Goal: Information Seeking & Learning: Check status

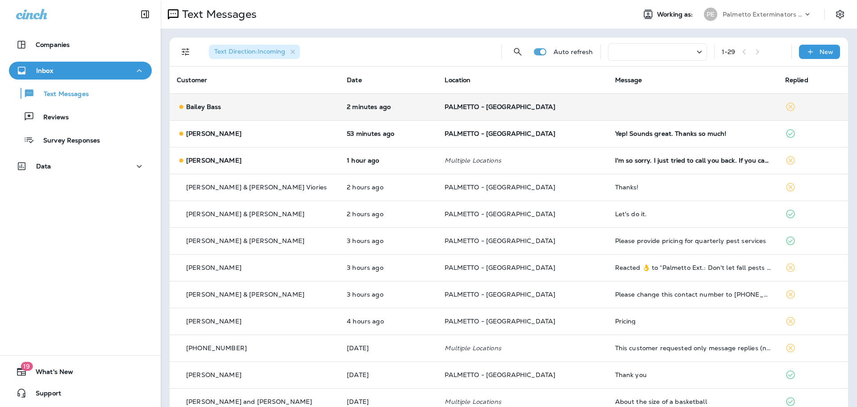
click at [493, 105] on span "PALMETTO - [GEOGRAPHIC_DATA]" at bounding box center [500, 107] width 111 height 8
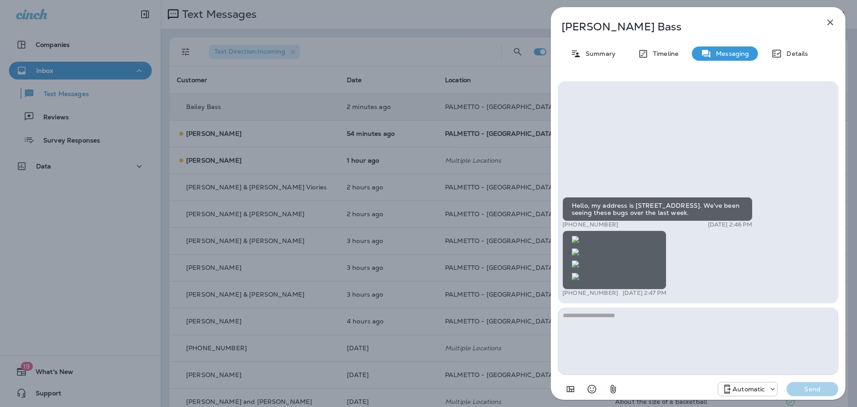
click at [828, 21] on icon "button" at bounding box center [830, 22] width 11 height 11
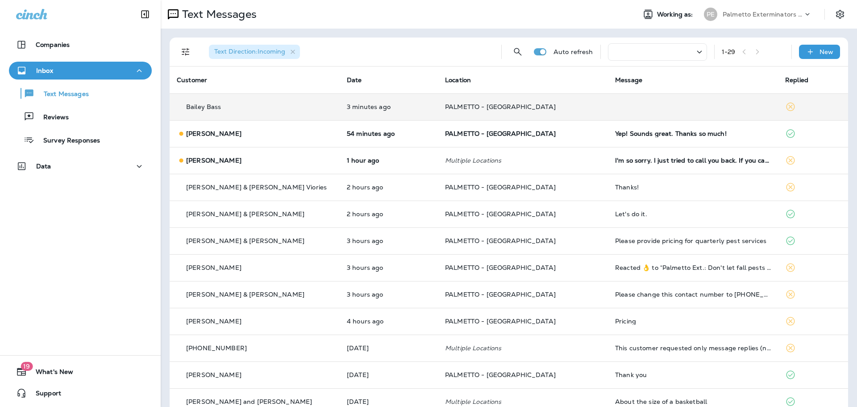
click at [471, 108] on span "PALMETTO - [GEOGRAPHIC_DATA]" at bounding box center [500, 107] width 111 height 8
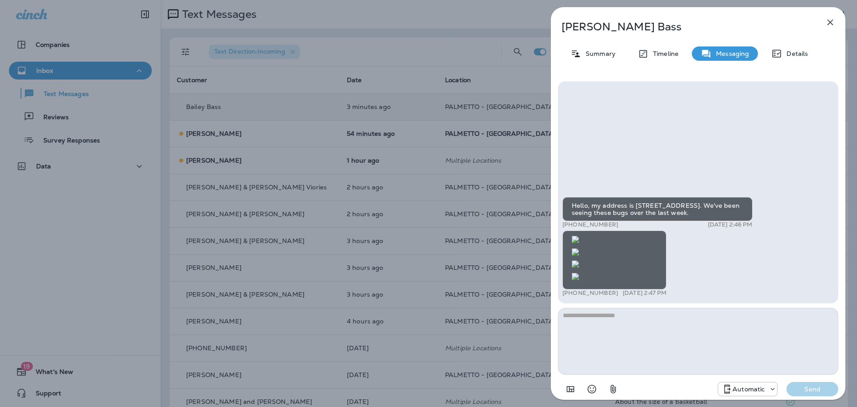
scroll to position [-636, 0]
click at [579, 236] on img at bounding box center [575, 239] width 7 height 7
click at [579, 248] on img at bounding box center [575, 251] width 7 height 7
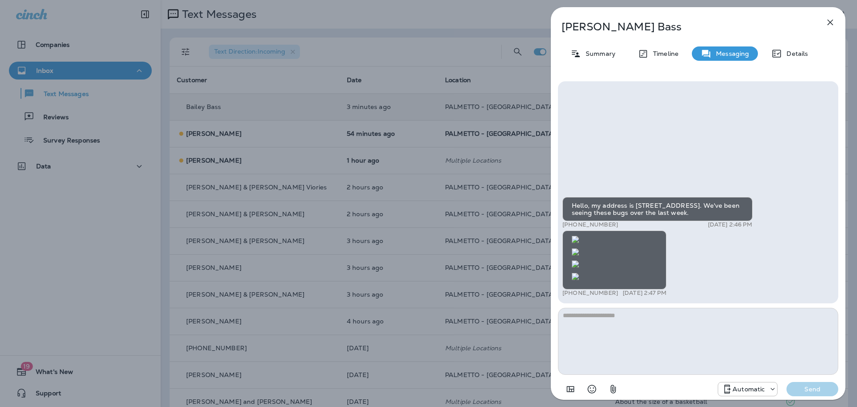
click at [579, 260] on img at bounding box center [575, 263] width 7 height 7
click at [833, 21] on icon "button" at bounding box center [830, 22] width 11 height 11
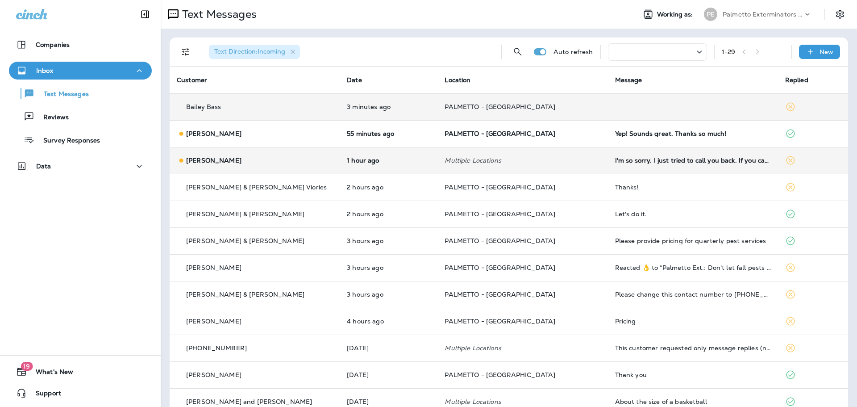
click at [670, 156] on td "I'm so sorry. I just tried to call you back. If you can call me that would be g…" at bounding box center [693, 160] width 170 height 27
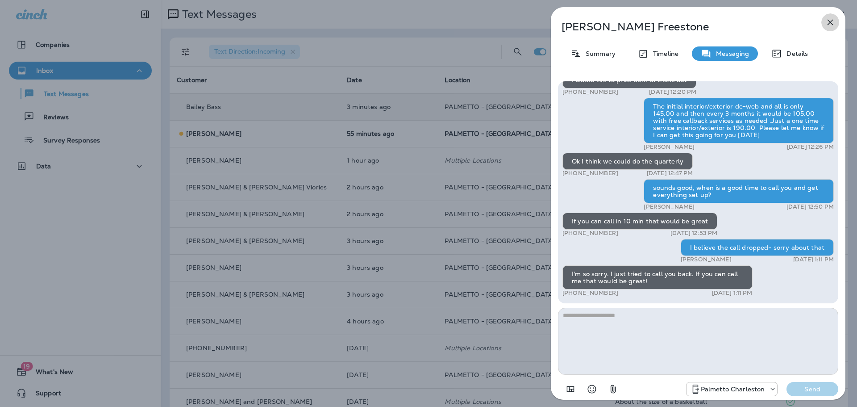
click at [826, 25] on icon "button" at bounding box center [830, 22] width 11 height 11
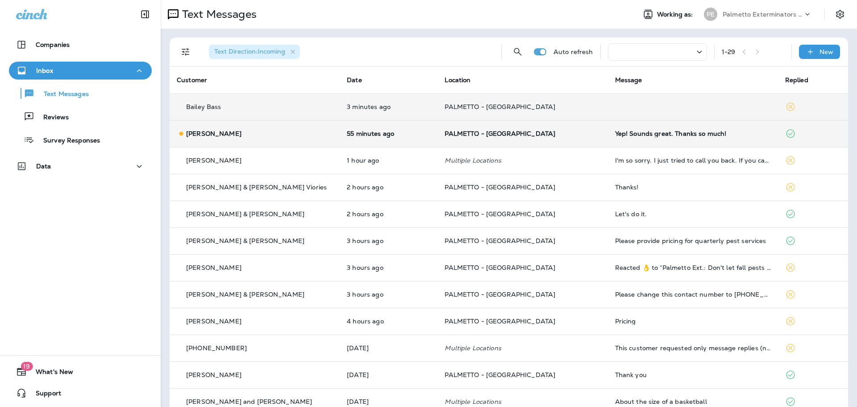
click at [676, 132] on div "Yep! Sounds great. Thanks so much!" at bounding box center [693, 133] width 156 height 7
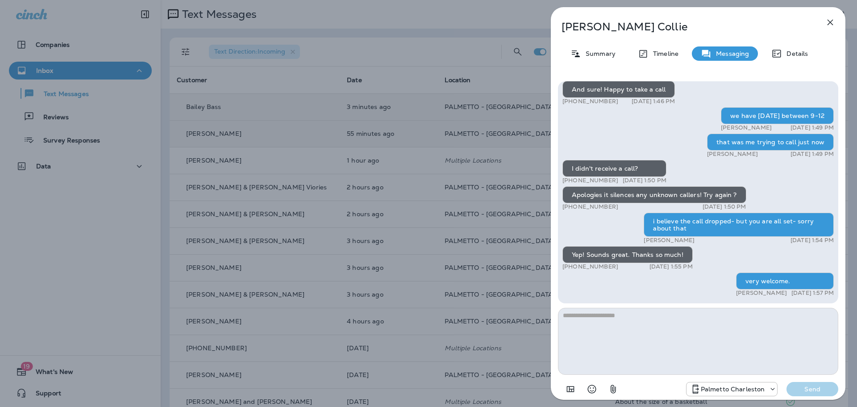
click at [834, 22] on icon "button" at bounding box center [830, 22] width 11 height 11
